Goal: Task Accomplishment & Management: Use online tool/utility

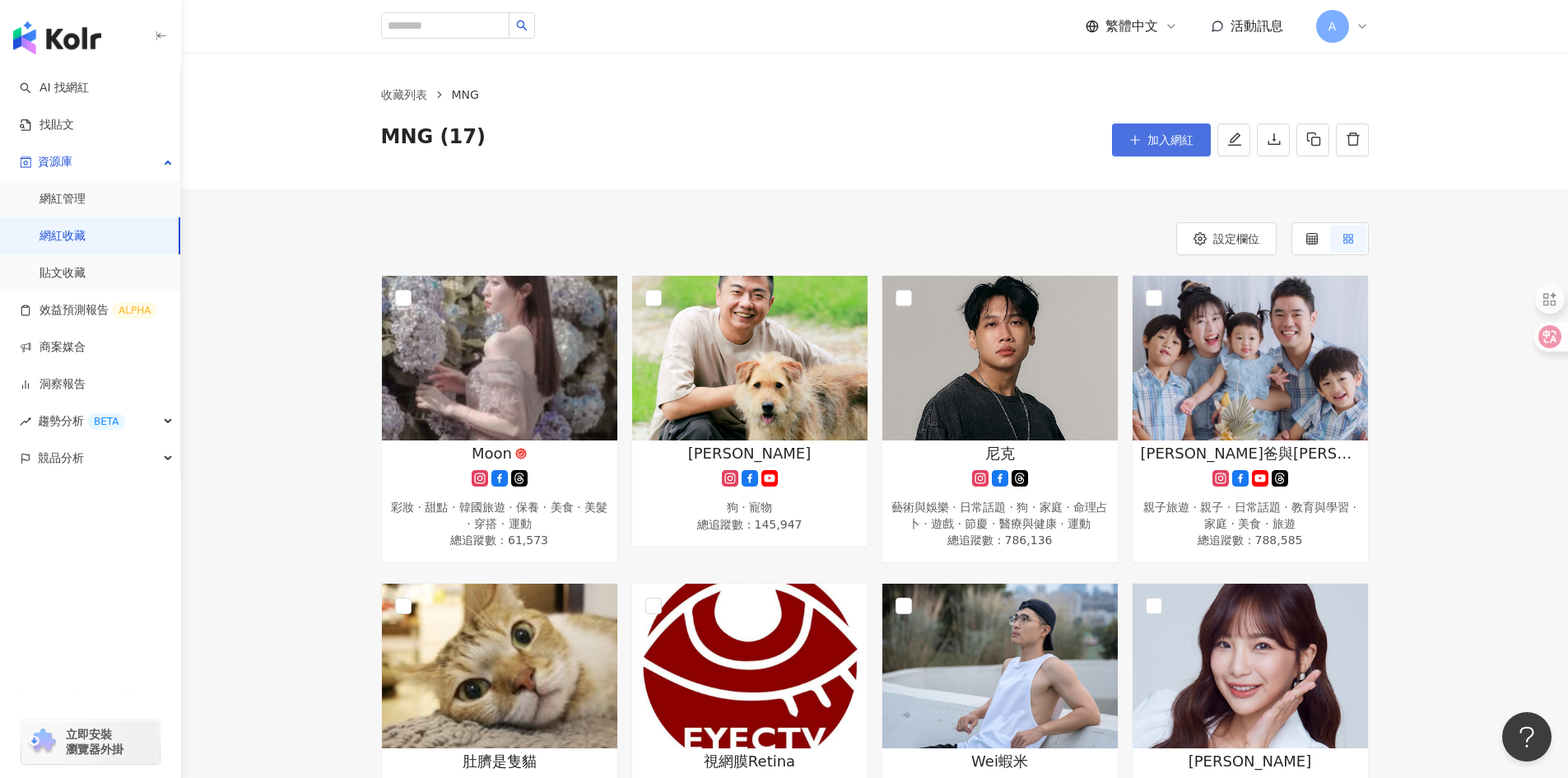
click at [1164, 138] on span "加入網紅" at bounding box center [1171, 140] width 46 height 13
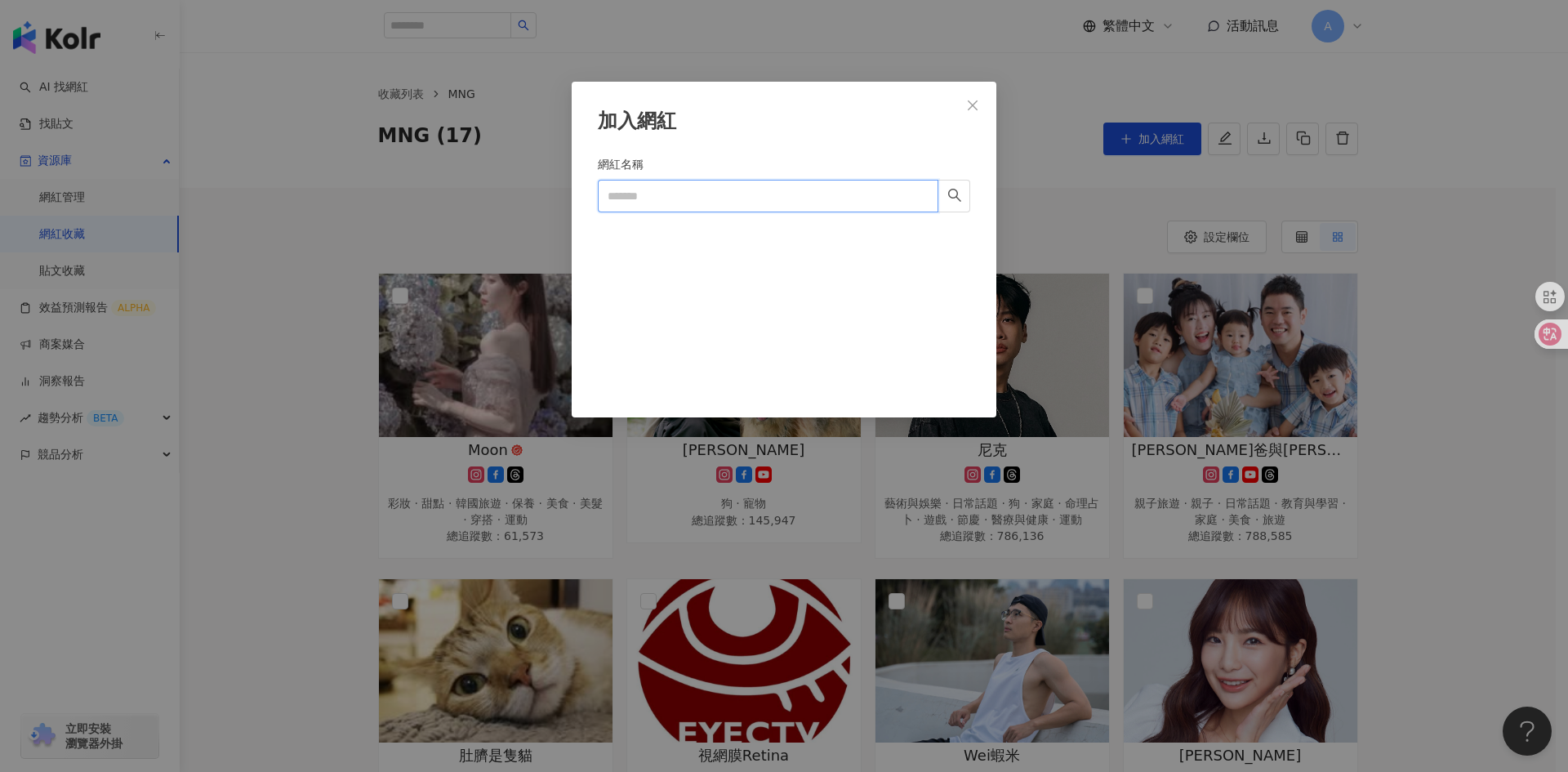
click at [746, 200] on input "網紅名稱" at bounding box center [768, 195] width 341 height 33
paste input "**********"
type input "**********"
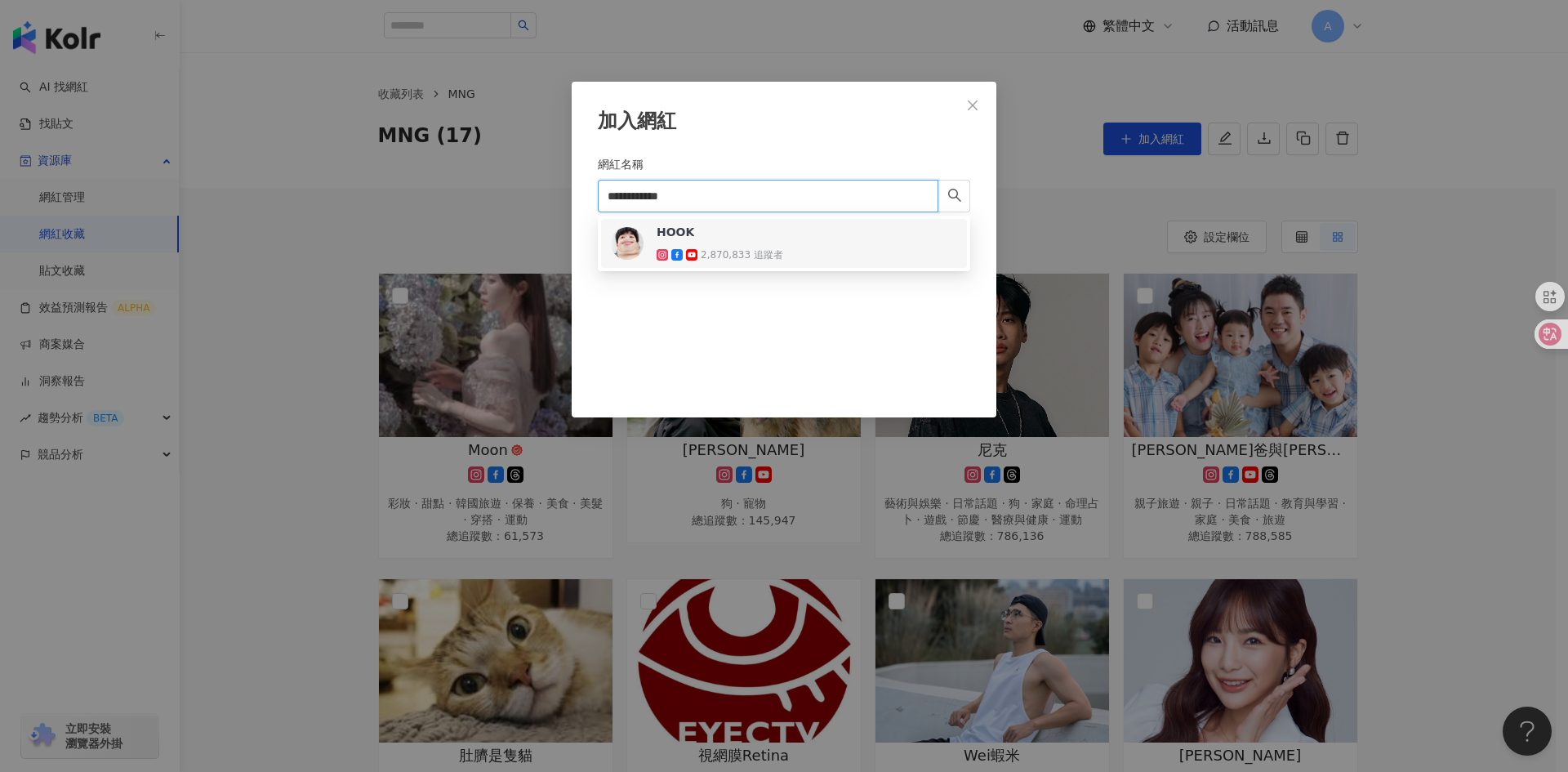
click at [744, 240] on span "HOOK" at bounding box center [709, 232] width 106 height 16
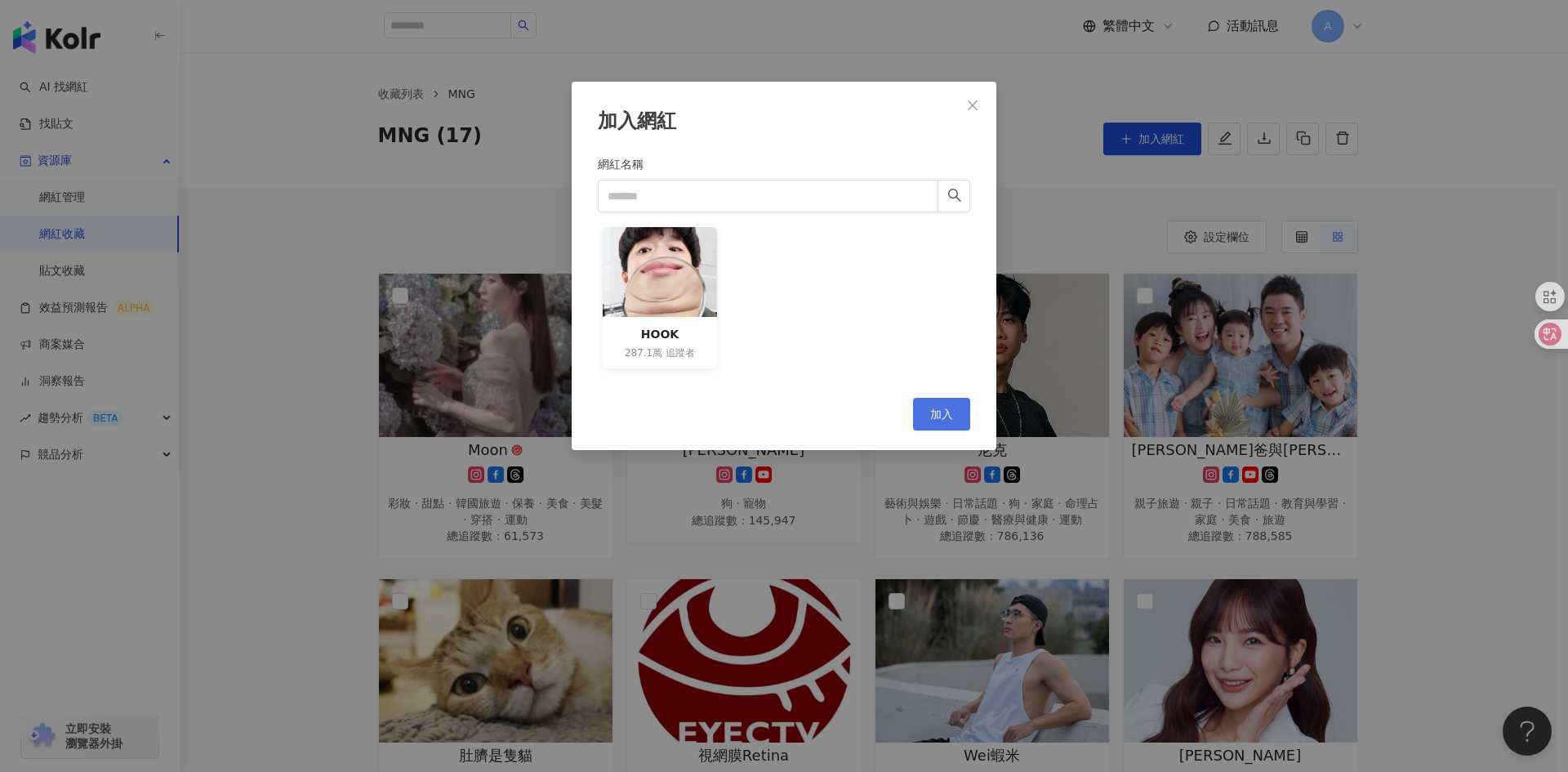
click at [928, 417] on button "加入" at bounding box center [942, 413] width 57 height 33
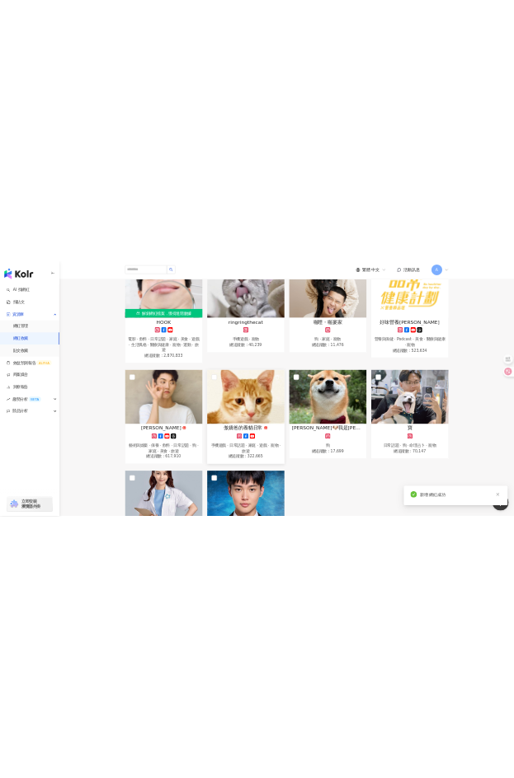
scroll to position [660, 0]
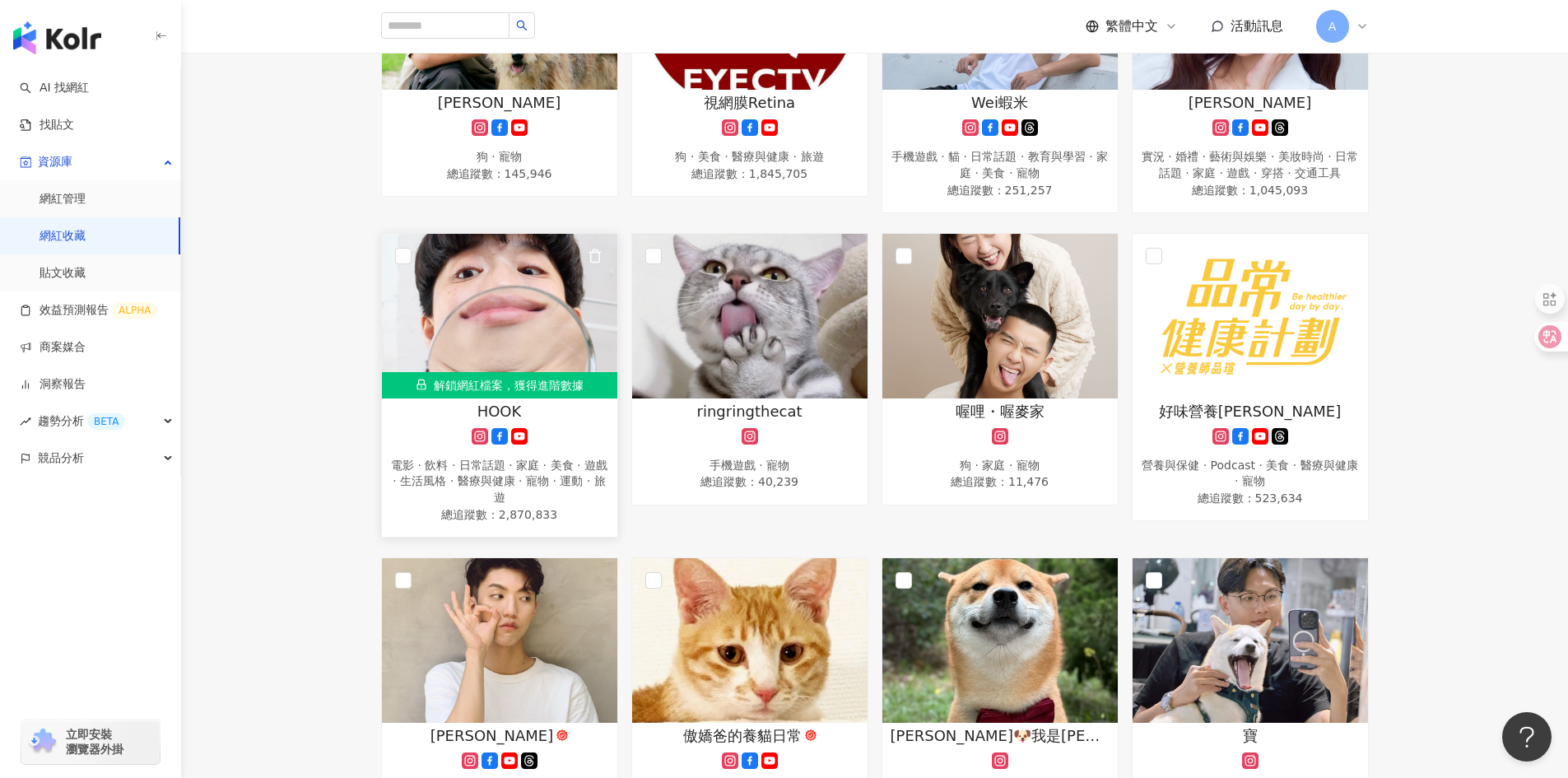
click at [480, 363] on img at bounding box center [500, 316] width 236 height 165
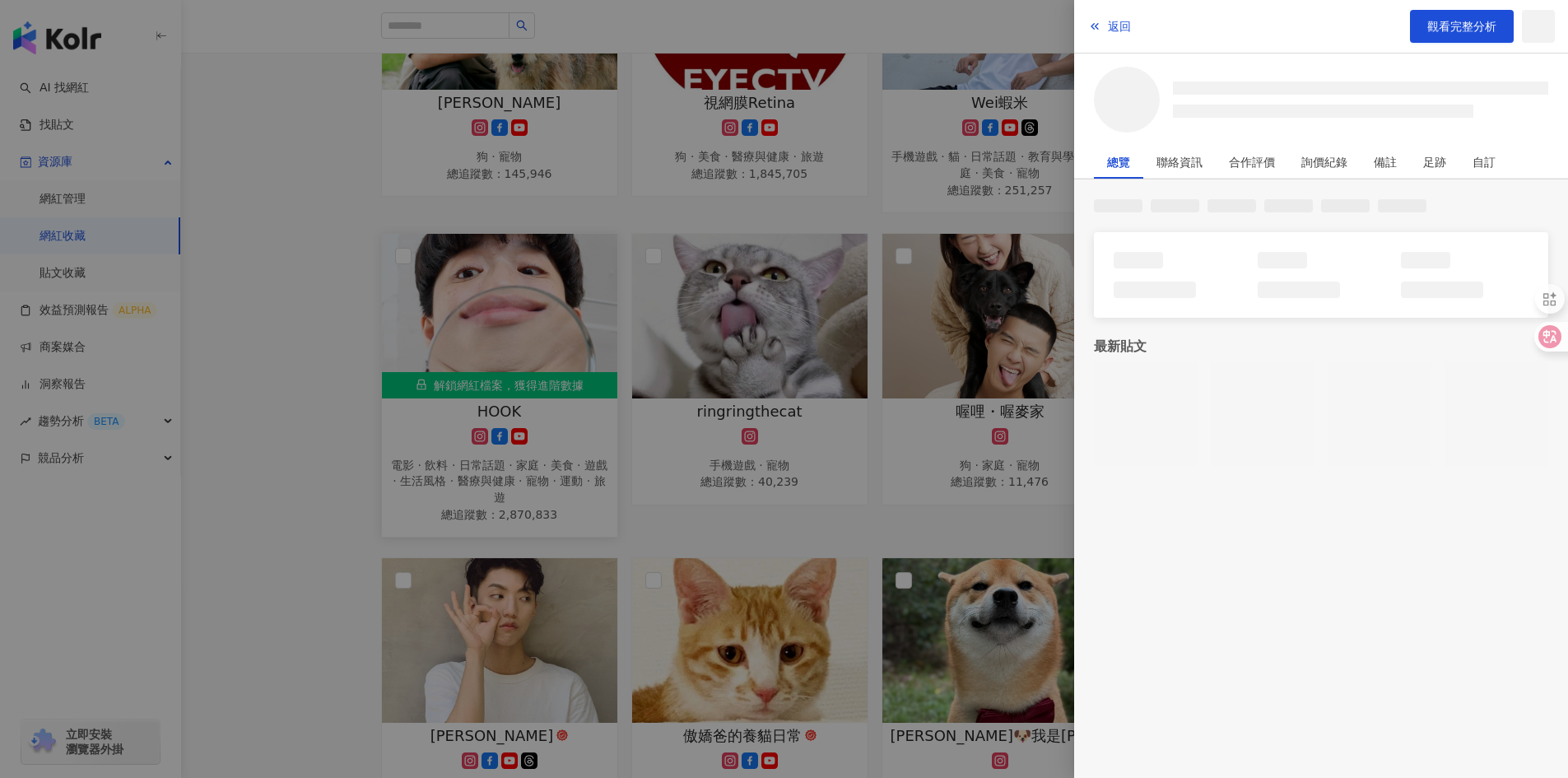
click at [480, 363] on div at bounding box center [784, 389] width 1568 height 778
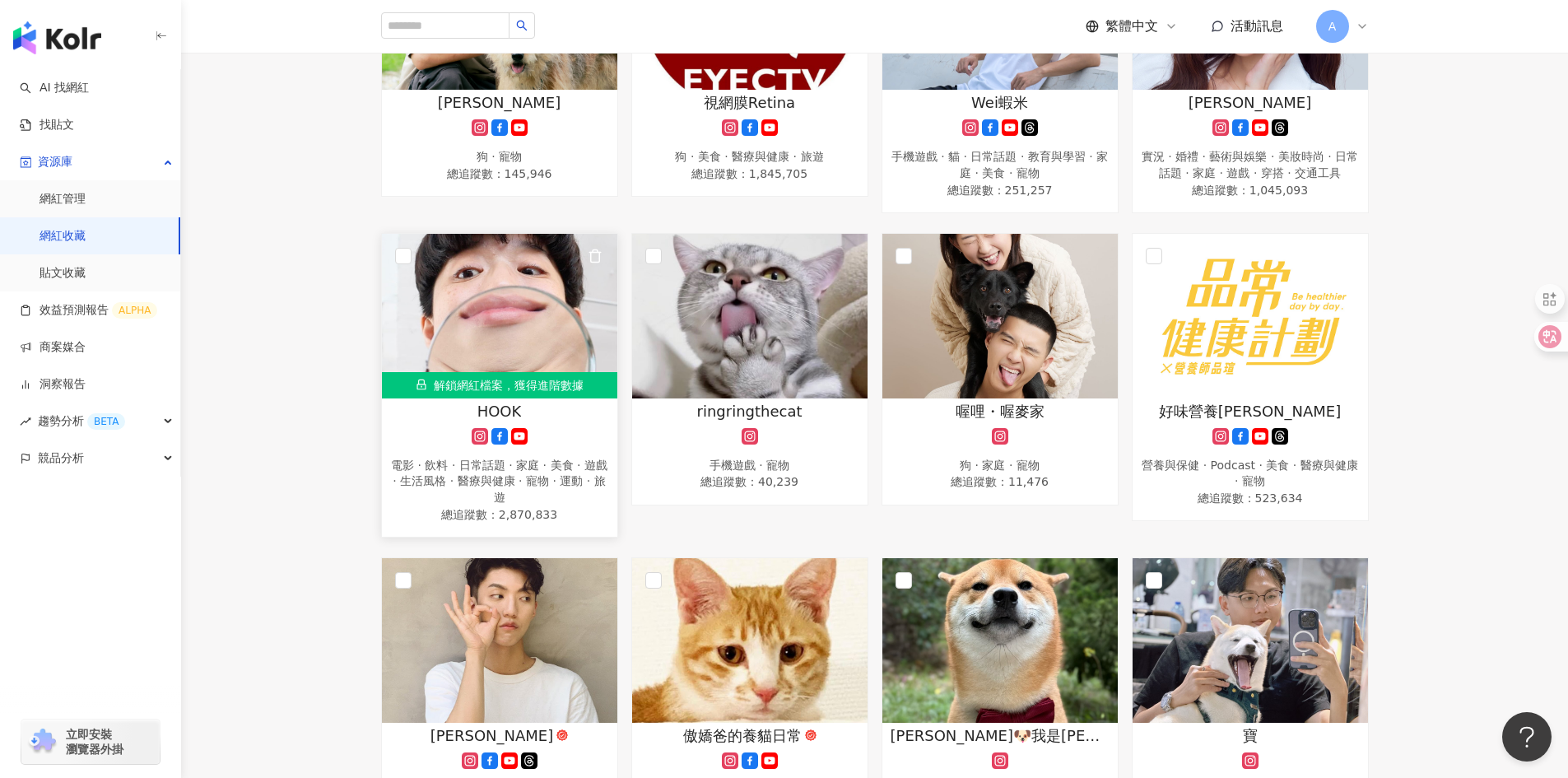
click at [550, 363] on img at bounding box center [500, 316] width 236 height 165
click at [550, 363] on div at bounding box center [784, 389] width 1568 height 778
click at [551, 377] on div "解鎖網紅檔案，獲得進階數據" at bounding box center [500, 386] width 236 height 26
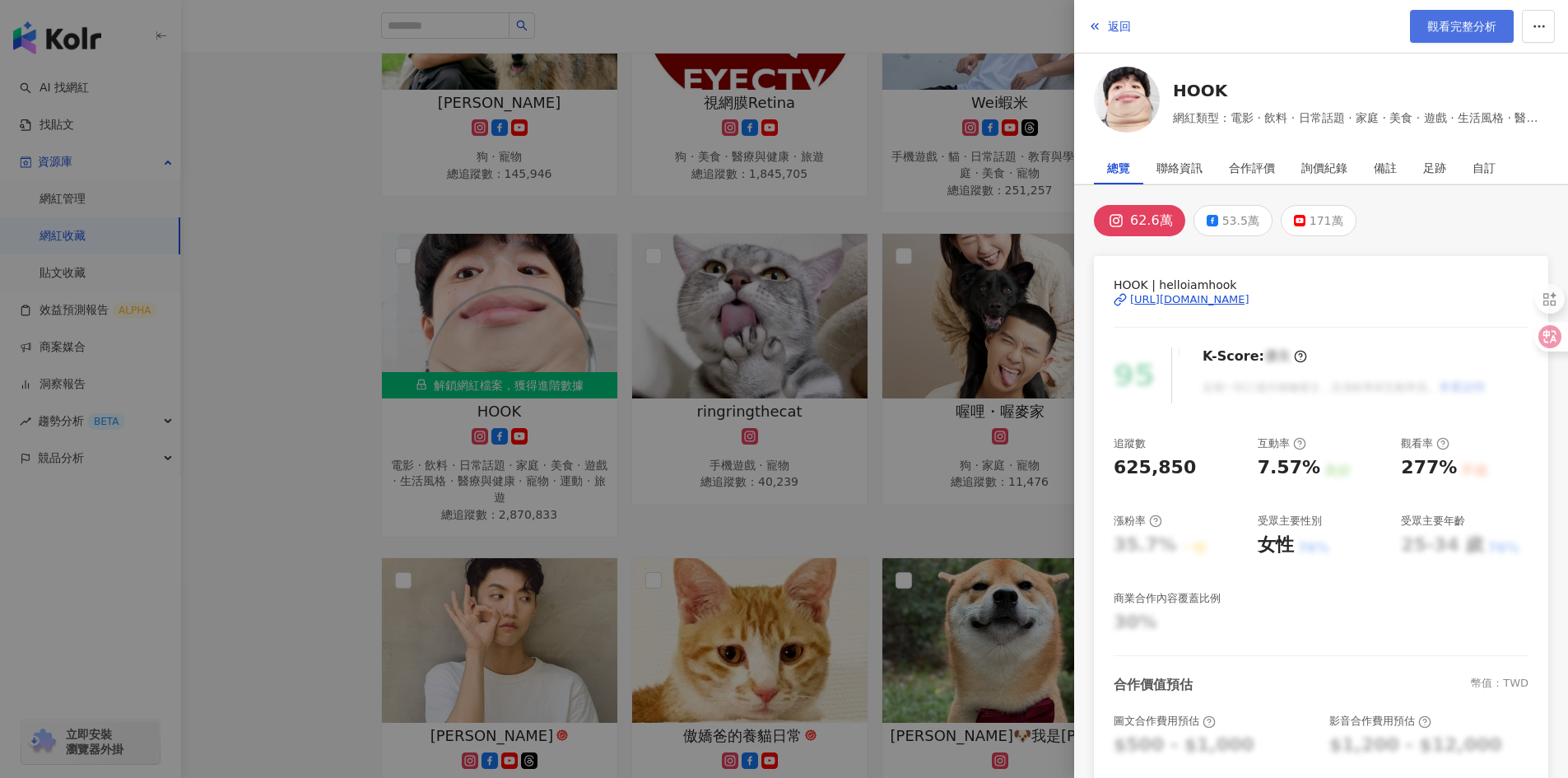
click at [1445, 31] on span "觀看完整分析" at bounding box center [1461, 26] width 69 height 13
drag, startPoint x: 288, startPoint y: 296, endPoint x: 312, endPoint y: 260, distance: 43.3
click at [288, 295] on div at bounding box center [784, 389] width 1568 height 778
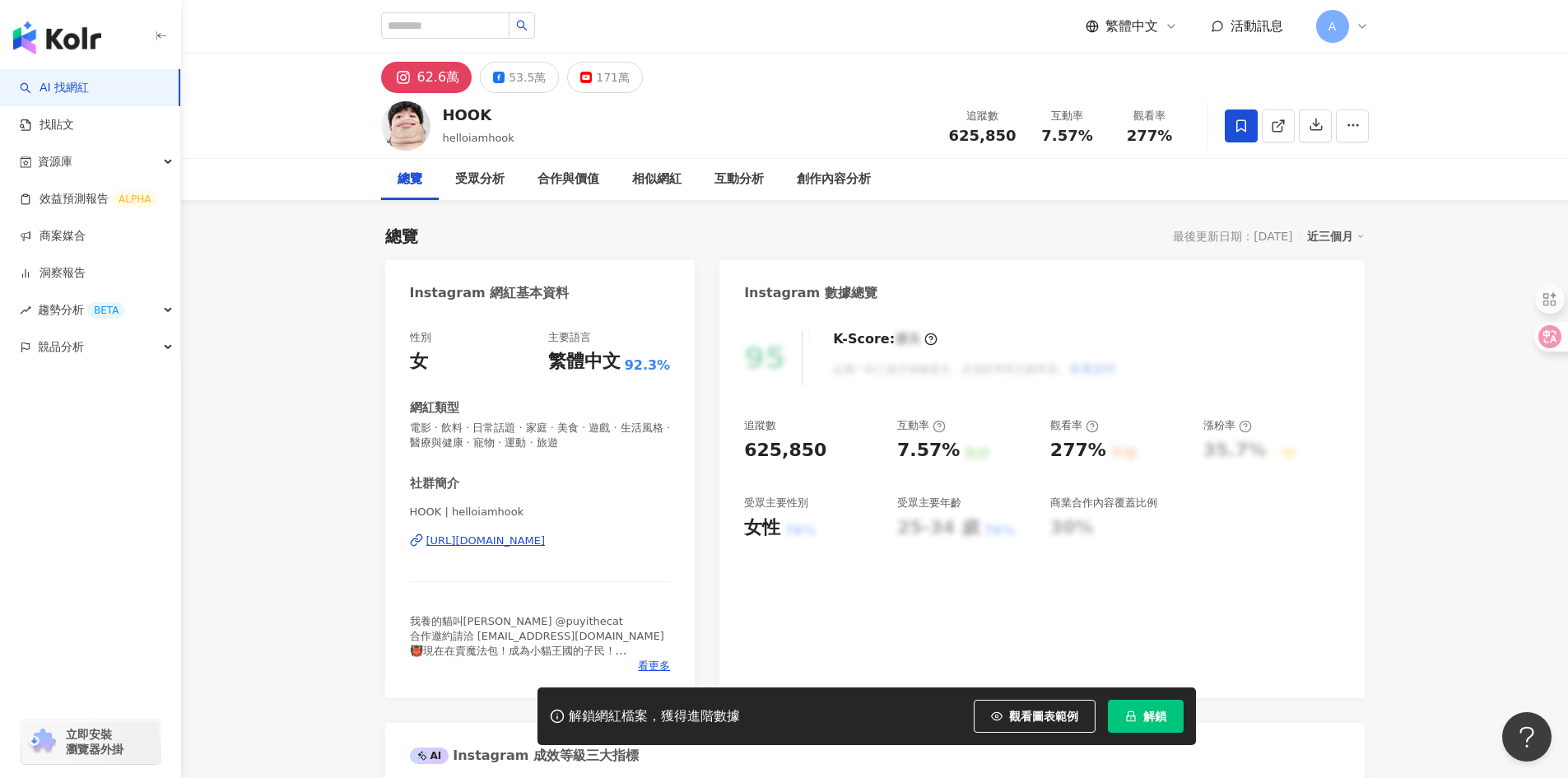
click at [1147, 714] on span "解鎖" at bounding box center [1155, 716] width 23 height 13
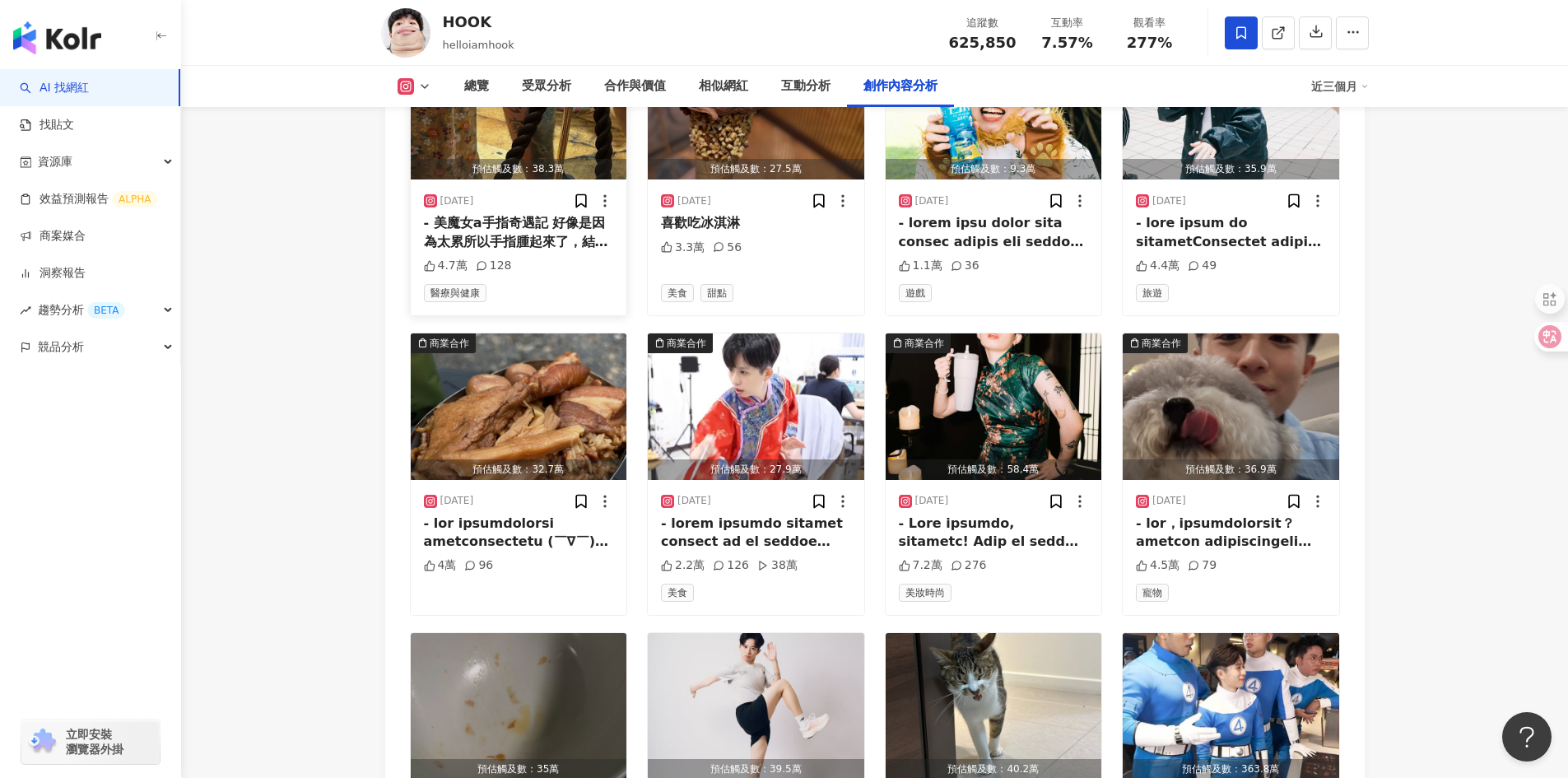
scroll to position [5599, 0]
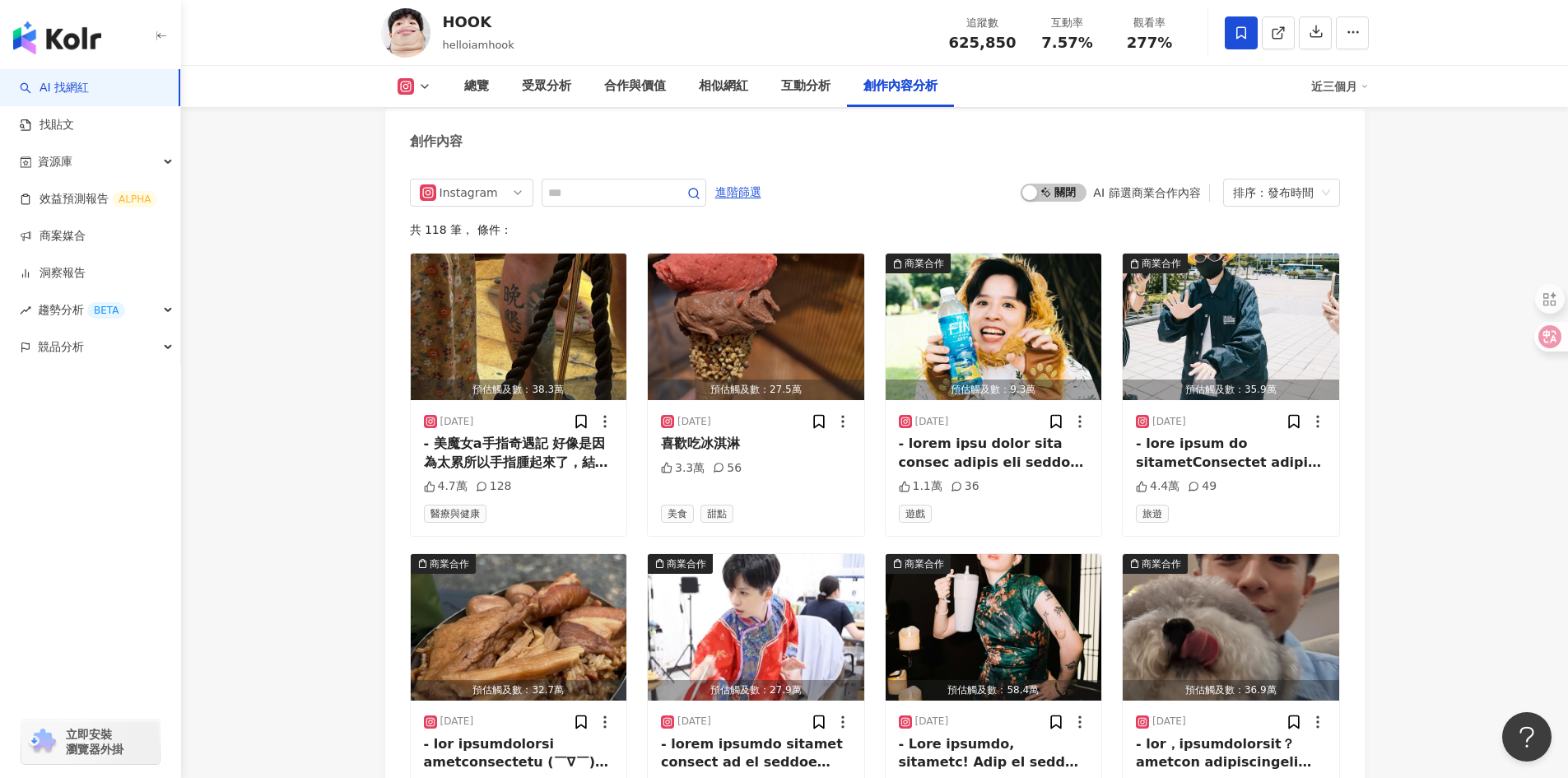
scroll to position [4693, 0]
